Goal: Task Accomplishment & Management: Manage account settings

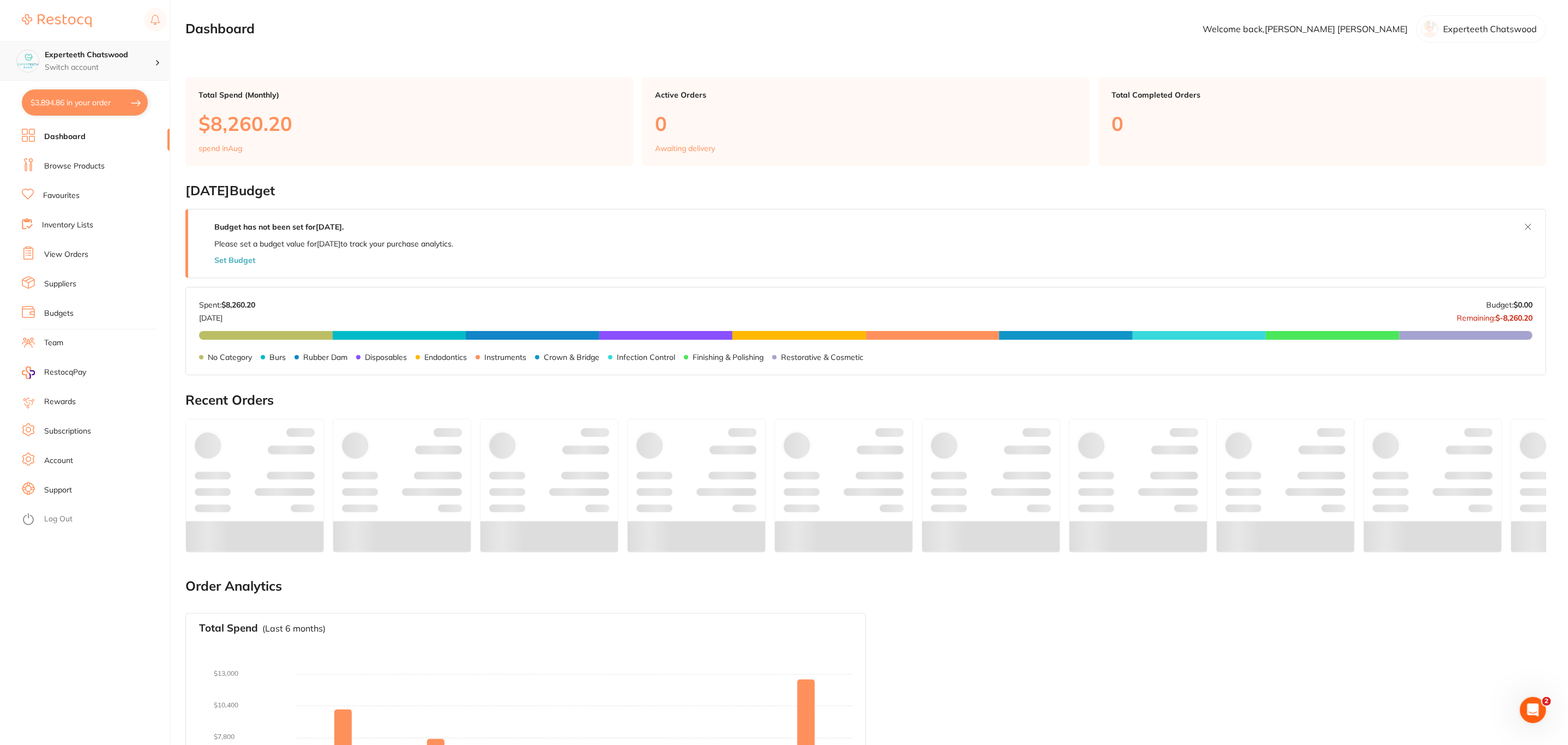
click at [152, 72] on p "Switch account" at bounding box center [99, 68] width 110 height 11
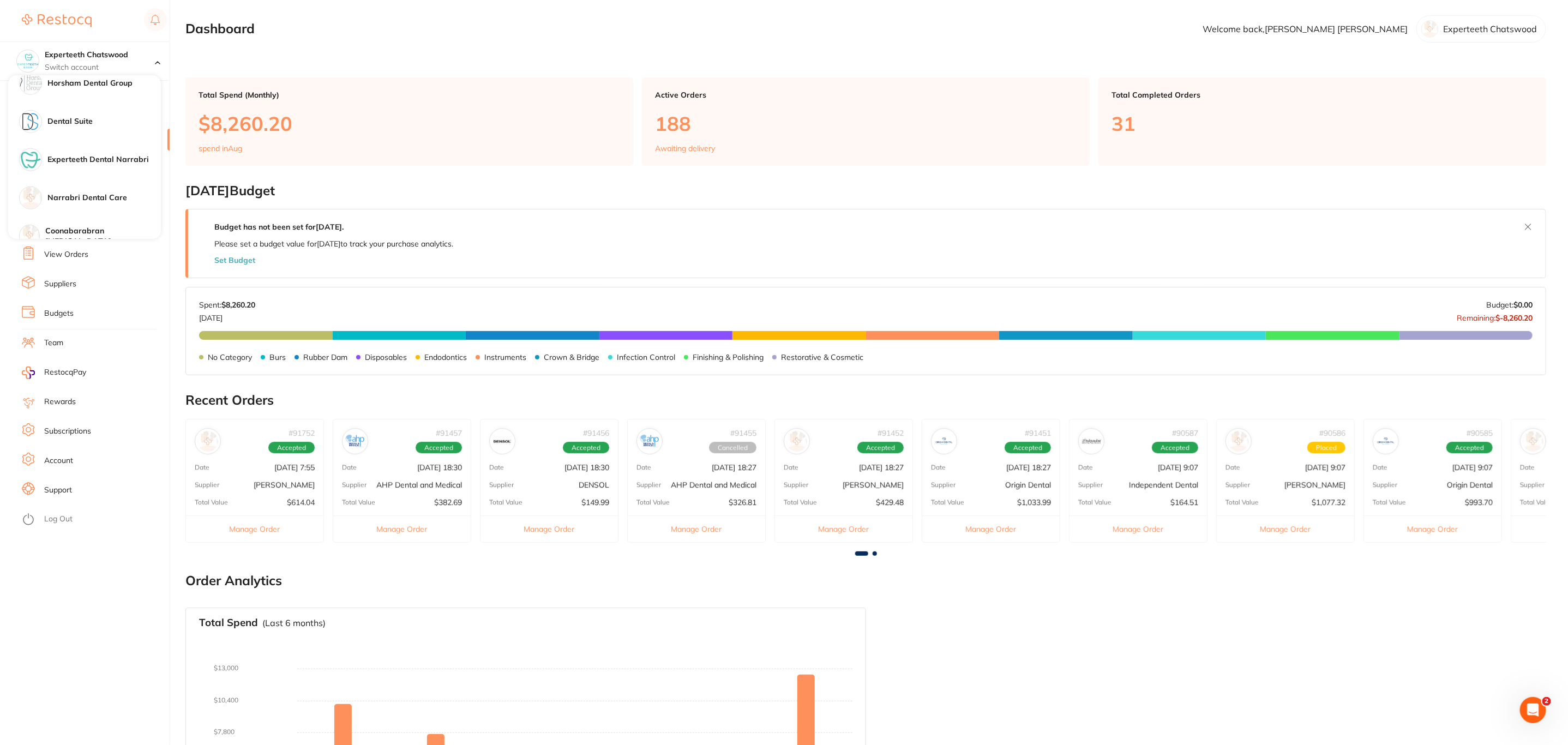
scroll to position [812, 0]
click at [101, 99] on div "Burnie Smile Care" at bounding box center [84, 84] width 153 height 38
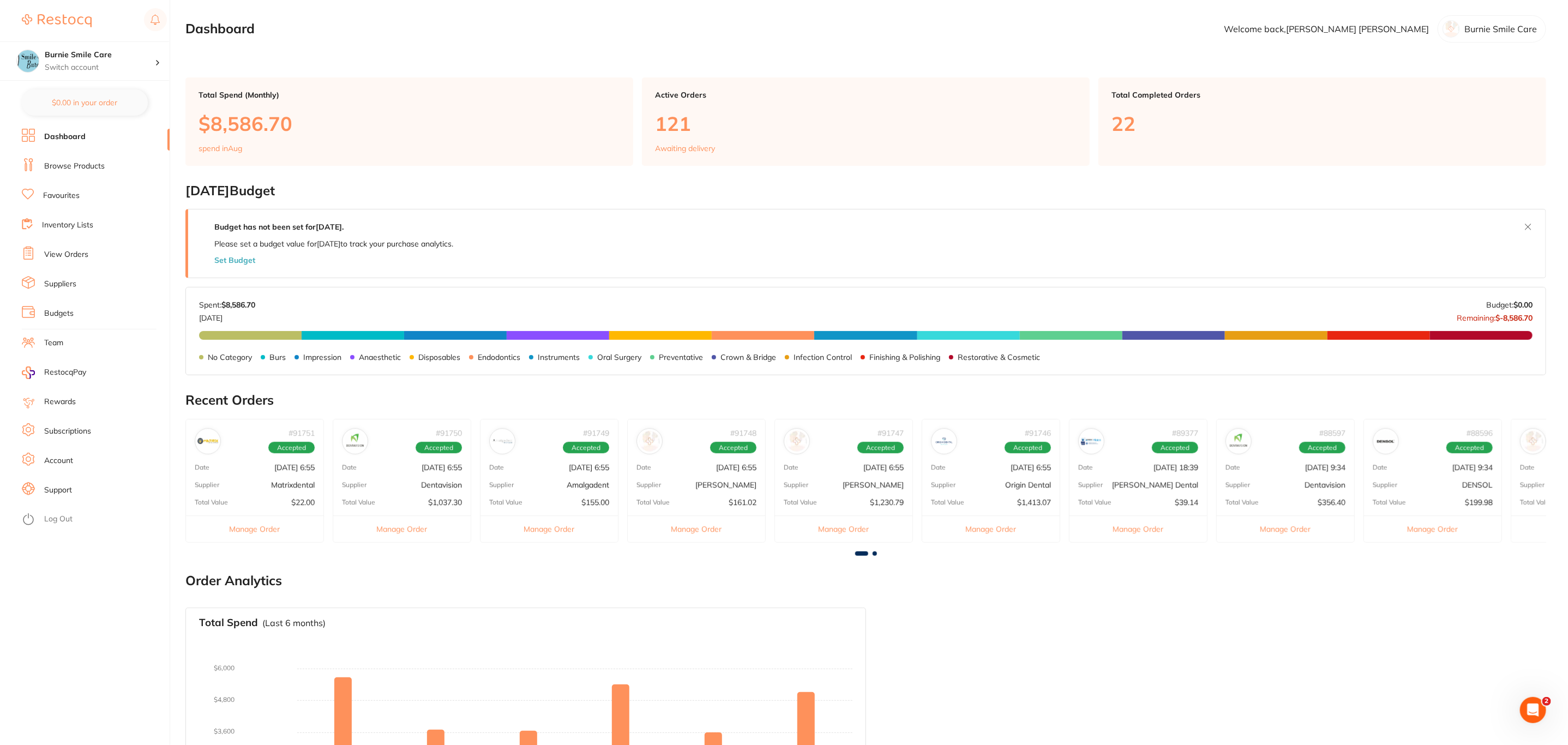
click at [76, 247] on li "View Orders" at bounding box center [96, 255] width 148 height 17
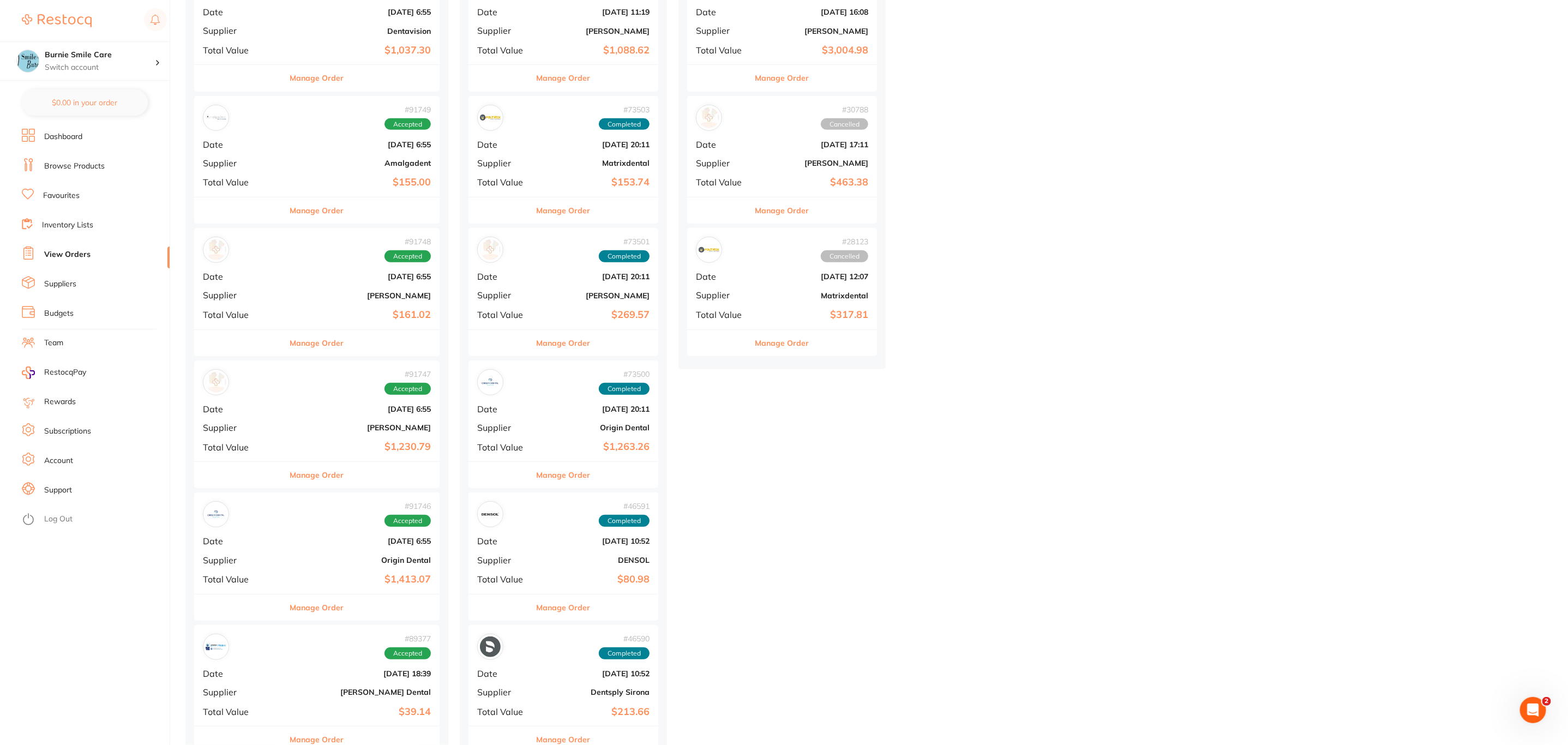
scroll to position [327, 0]
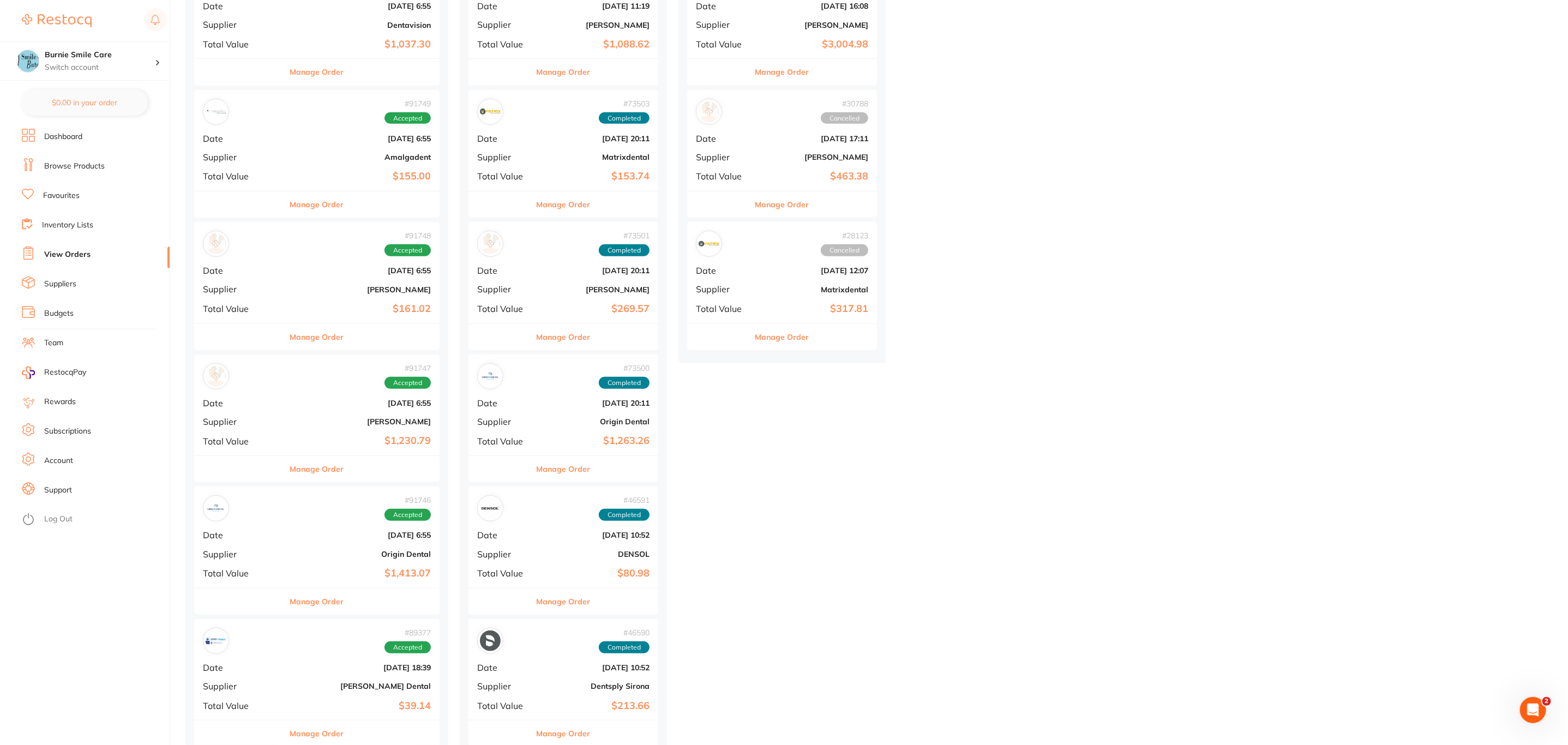
click at [249, 294] on span "Supplier" at bounding box center [239, 289] width 73 height 10
